Goal: Task Accomplishment & Management: Manage account settings

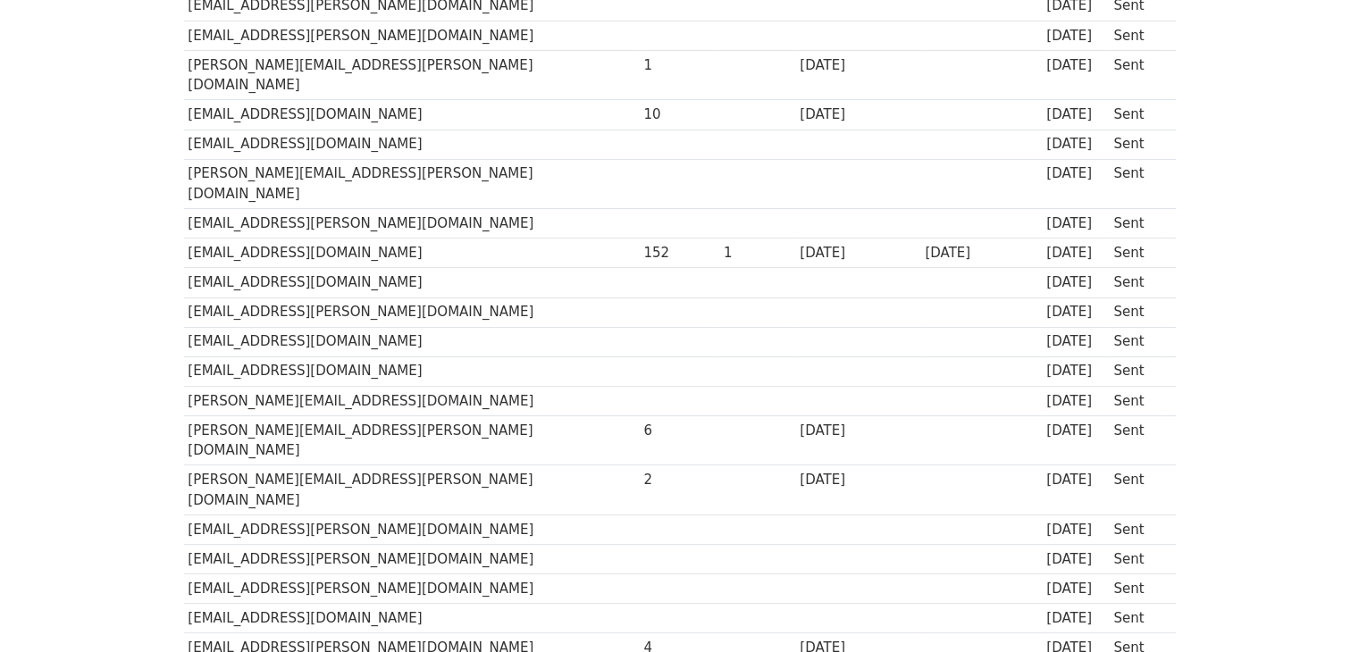
scroll to position [386, 0]
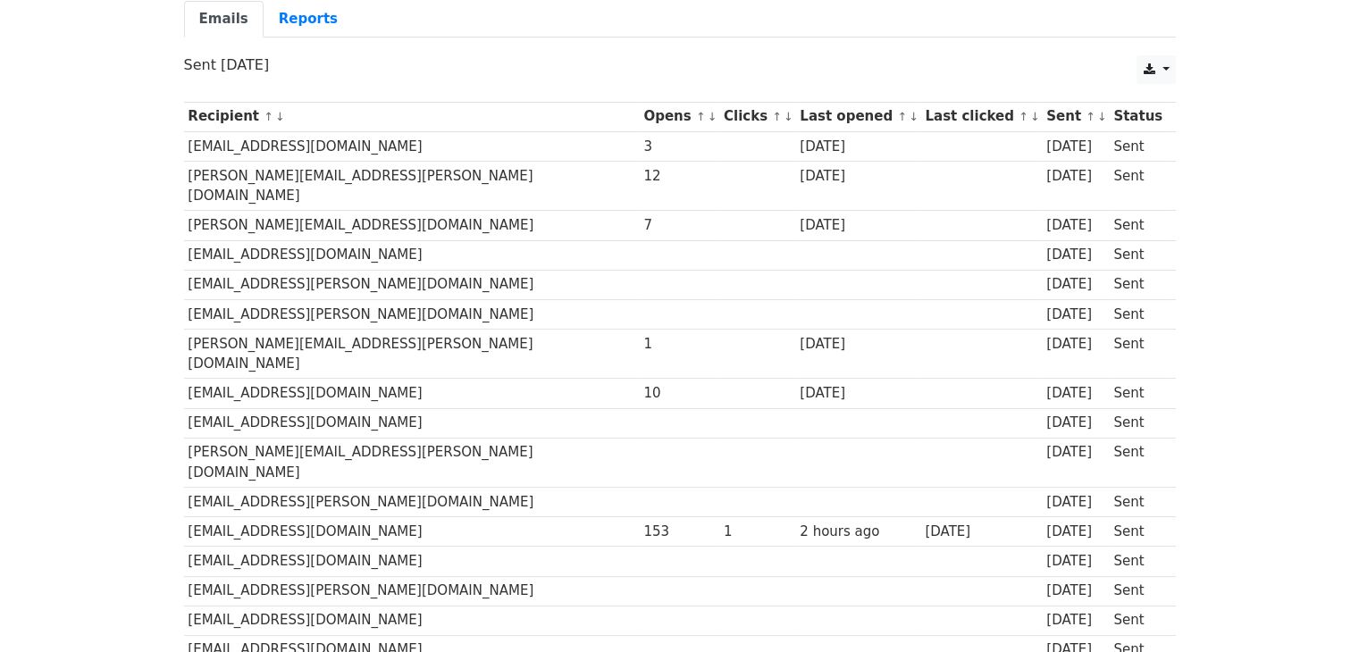
scroll to position [194, 0]
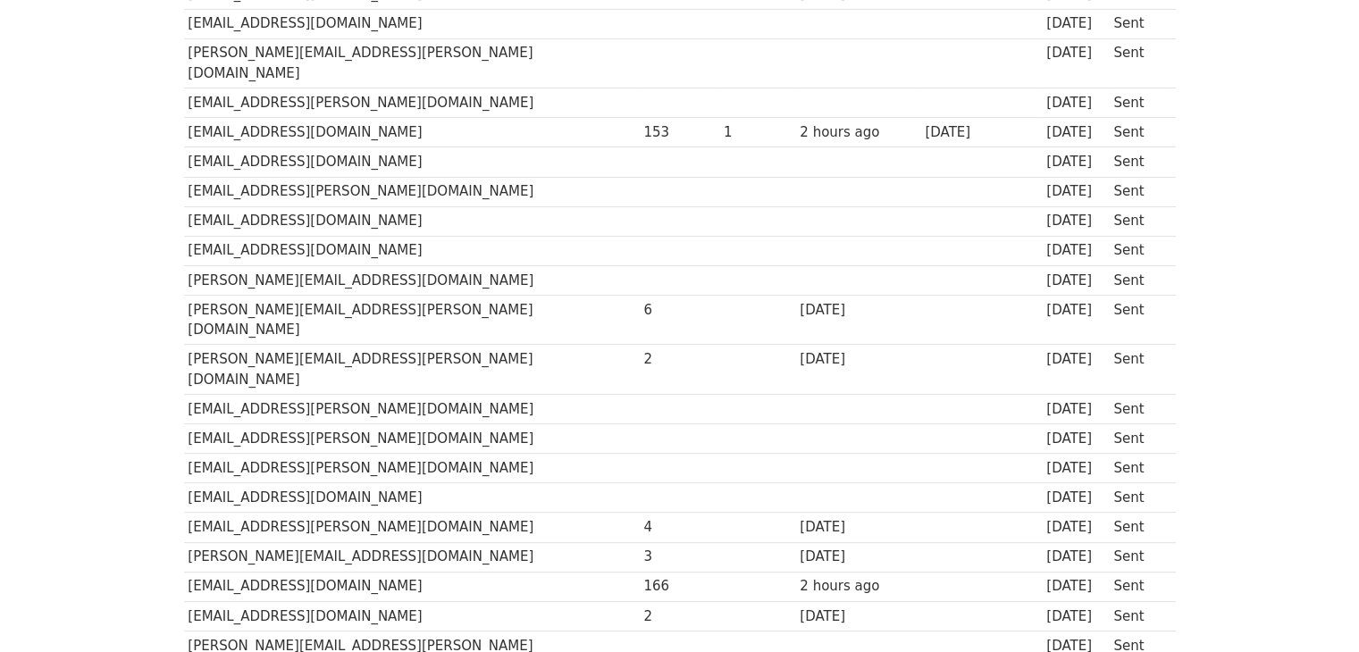
scroll to position [595, 0]
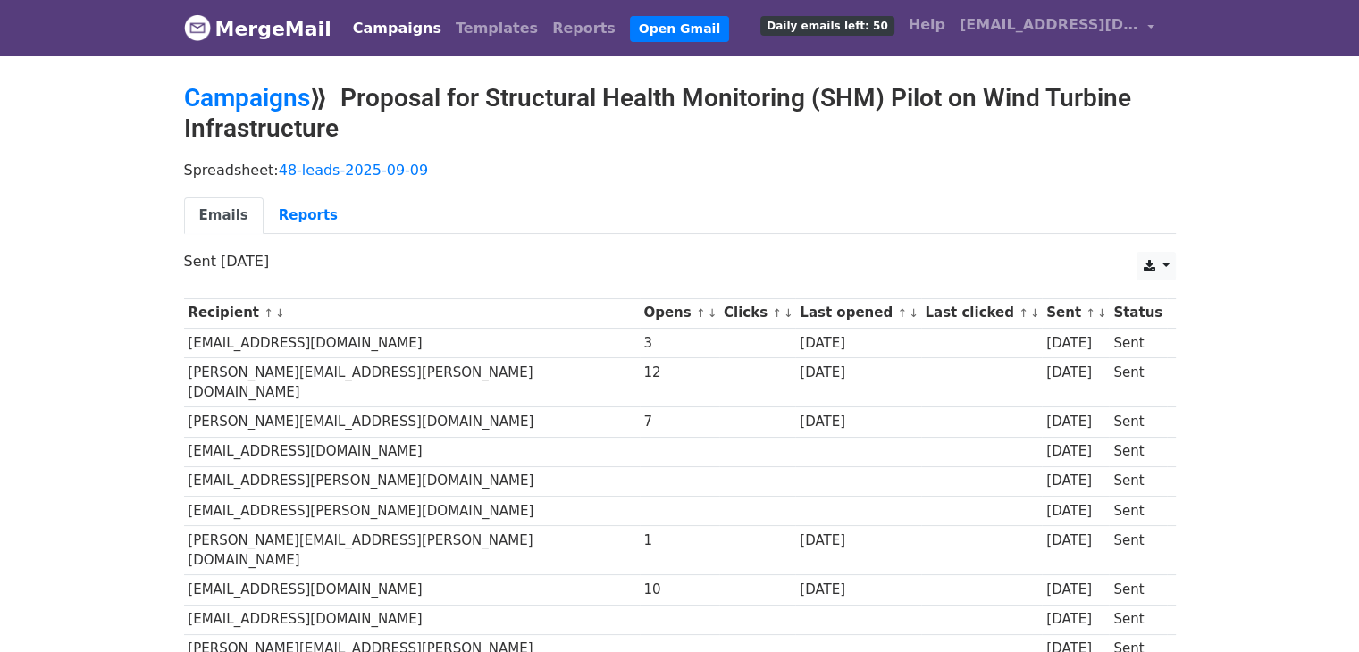
scroll to position [314, 0]
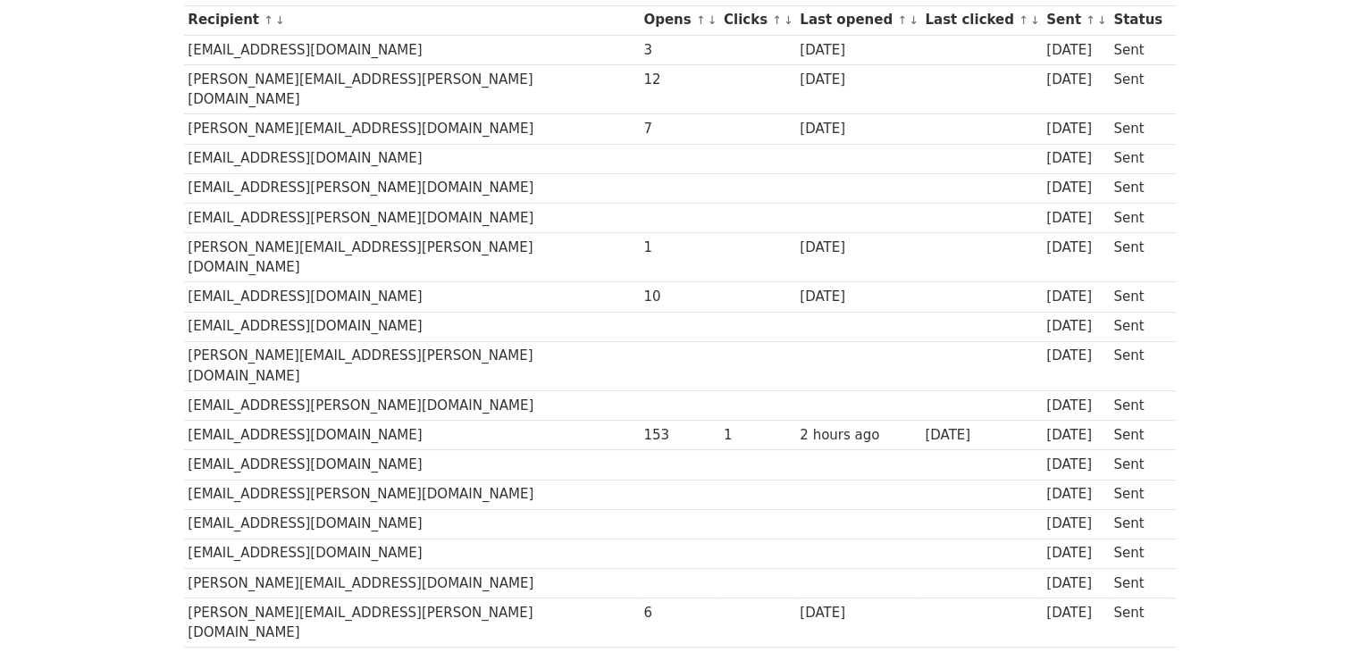
scroll to position [292, 0]
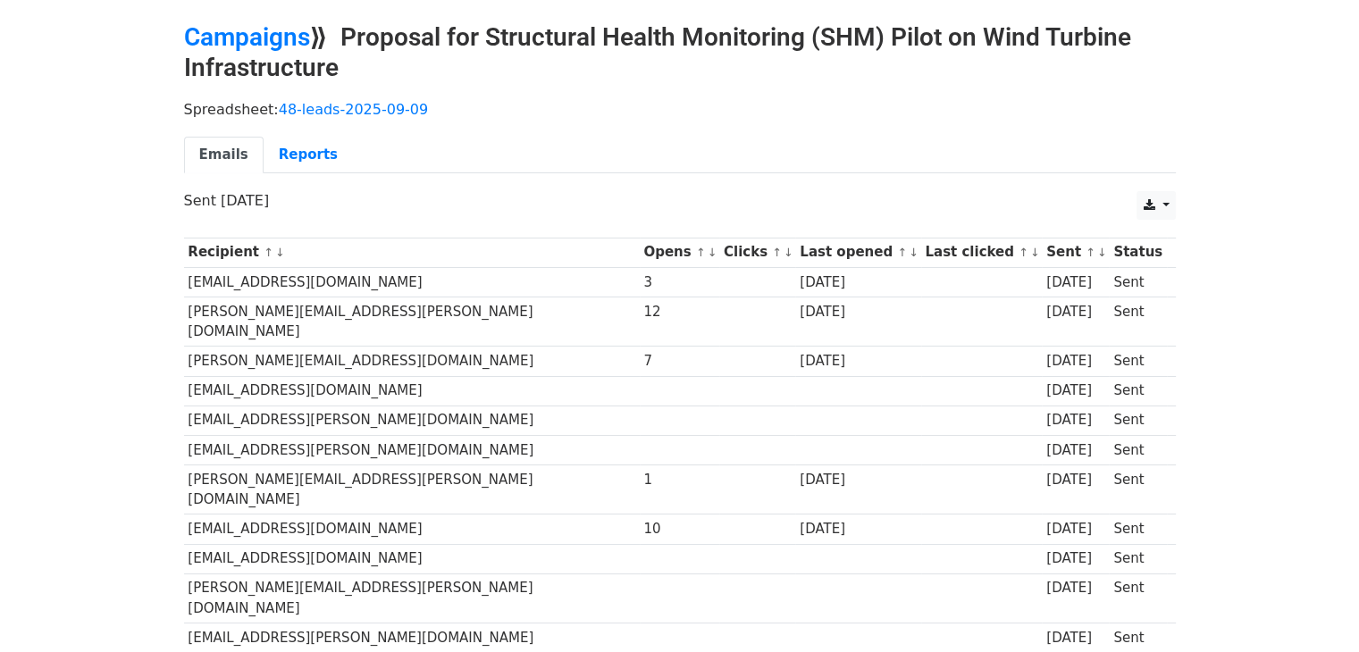
scroll to position [60, 0]
